Goal: Task Accomplishment & Management: Complete application form

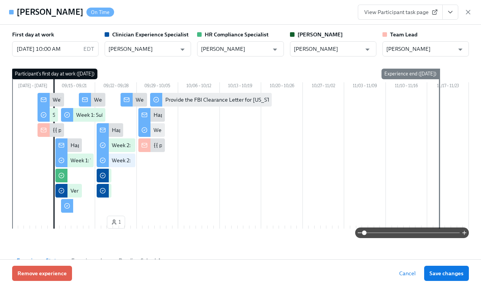
scroll to position [0, 5163]
click at [467, 12] on icon "button" at bounding box center [468, 12] width 8 height 8
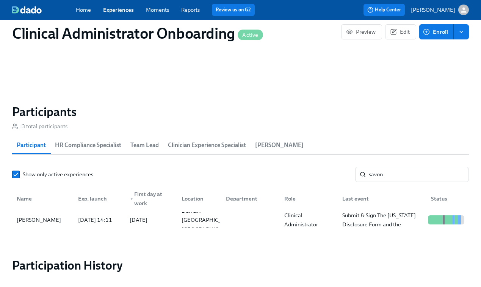
click at [117, 11] on link "Experiences" at bounding box center [118, 9] width 31 height 7
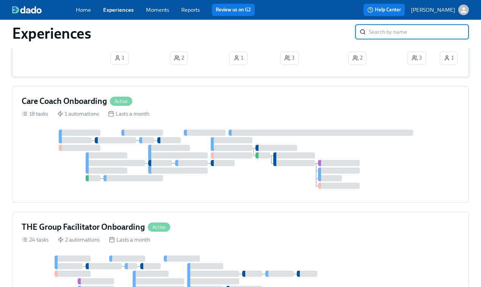
scroll to position [442, 0]
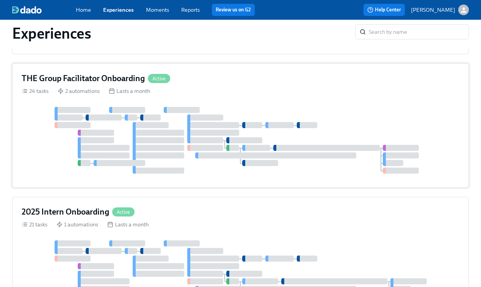
click at [241, 132] on div at bounding box center [240, 140] width 437 height 67
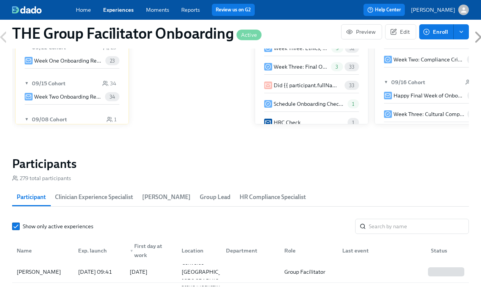
scroll to position [533, 0]
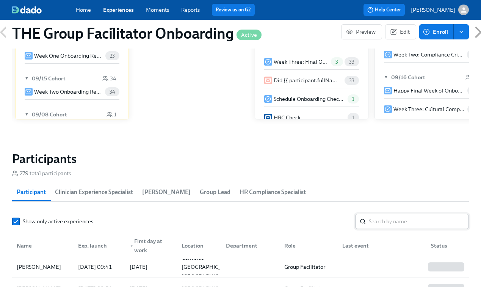
click at [377, 219] on input "search" at bounding box center [419, 221] width 100 height 15
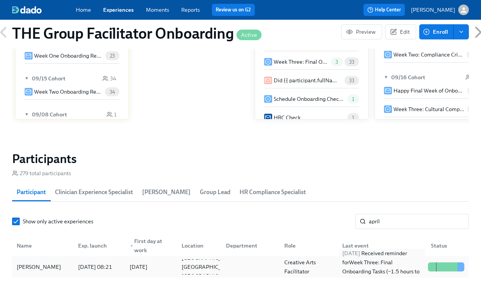
click at [347, 267] on div "[DATE] Received reminder for Week Three: Final Onboarding Tasks (~1.5 hours to …" at bounding box center [382, 266] width 86 height 36
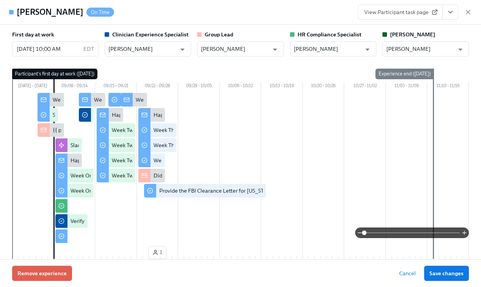
click at [408, 12] on span "View Participant task page" at bounding box center [400, 12] width 72 height 8
click at [451, 11] on icon "View task page" at bounding box center [450, 12] width 4 height 2
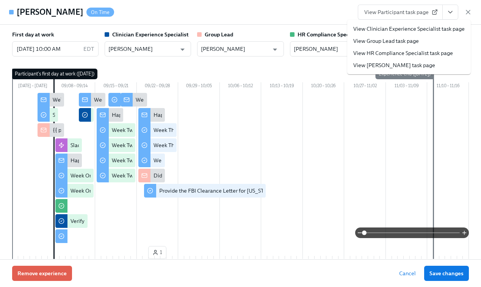
click at [387, 28] on link "View Clinician Experience Specialist task page" at bounding box center [408, 29] width 111 height 8
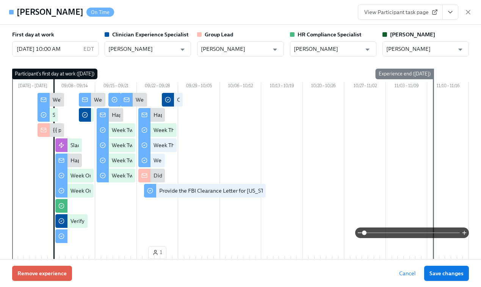
scroll to position [0, 10549]
click at [469, 16] on div "View Participant task page" at bounding box center [415, 12] width 114 height 15
click at [469, 11] on icon "button" at bounding box center [468, 12] width 8 height 8
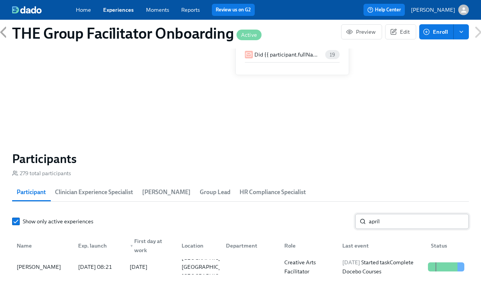
click at [389, 223] on input "april" at bounding box center [419, 221] width 100 height 15
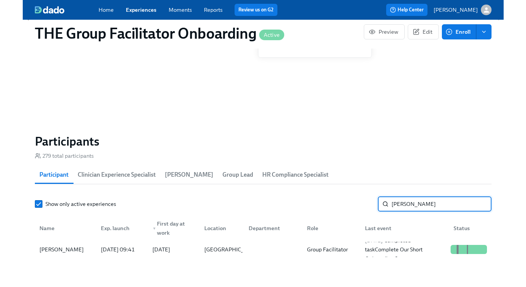
scroll to position [556, 0]
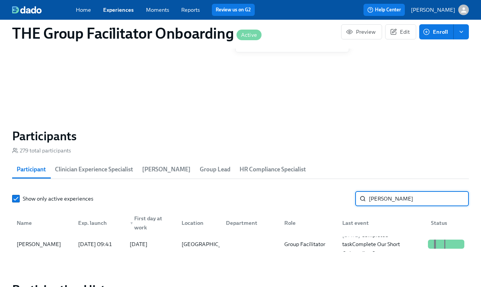
type input "[PERSON_NAME]"
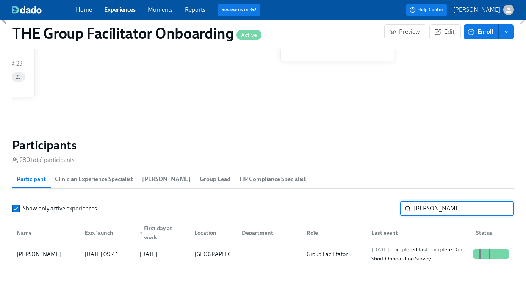
scroll to position [0, 10504]
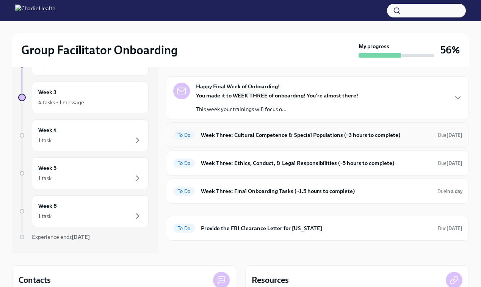
click at [241, 139] on div "To Do Week Three: Cultural Competence & Special Populations (~3 hours to comple…" at bounding box center [317, 135] width 289 height 12
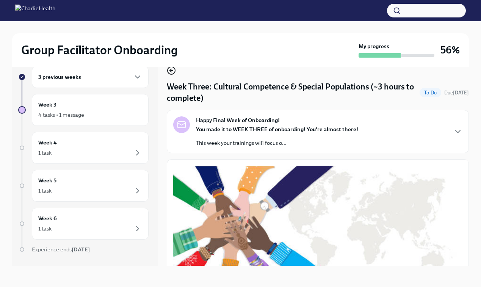
click at [171, 70] on icon "button" at bounding box center [171, 70] width 9 height 9
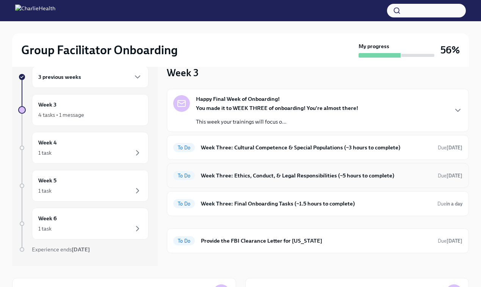
click at [263, 180] on div "To Do Week Three: Ethics, Conduct, & Legal Responsibilities (~5 hours to comple…" at bounding box center [317, 175] width 289 height 12
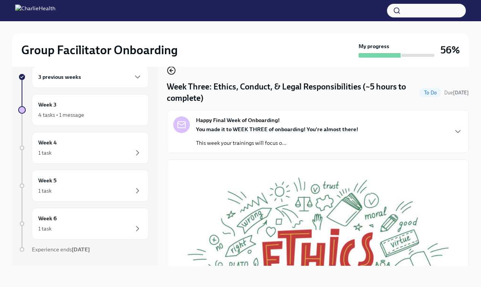
click at [171, 72] on icon "button" at bounding box center [171, 70] width 9 height 9
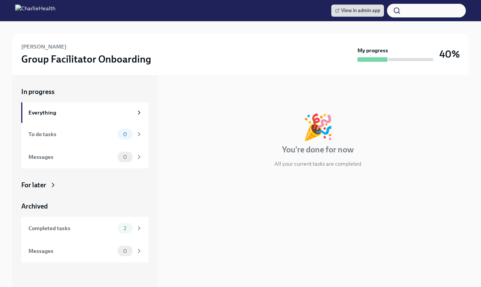
click at [42, 184] on div "For later" at bounding box center [33, 184] width 25 height 9
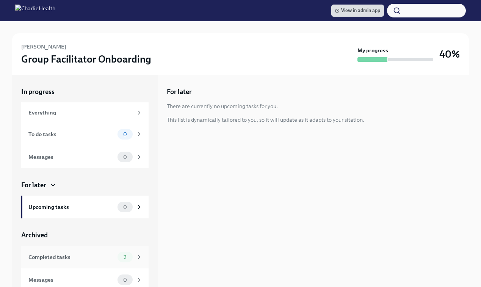
click at [53, 256] on div "Completed tasks" at bounding box center [71, 257] width 86 height 8
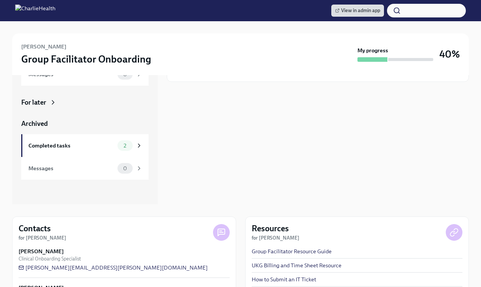
scroll to position [91, 0]
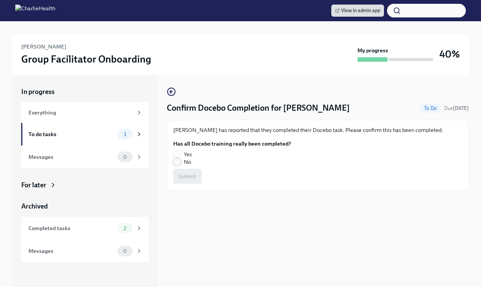
click at [178, 161] on input "No" at bounding box center [176, 161] width 7 height 7
radio input "true"
click at [183, 174] on span "Submit" at bounding box center [187, 176] width 18 height 8
